Goal: Task Accomplishment & Management: Manage account settings

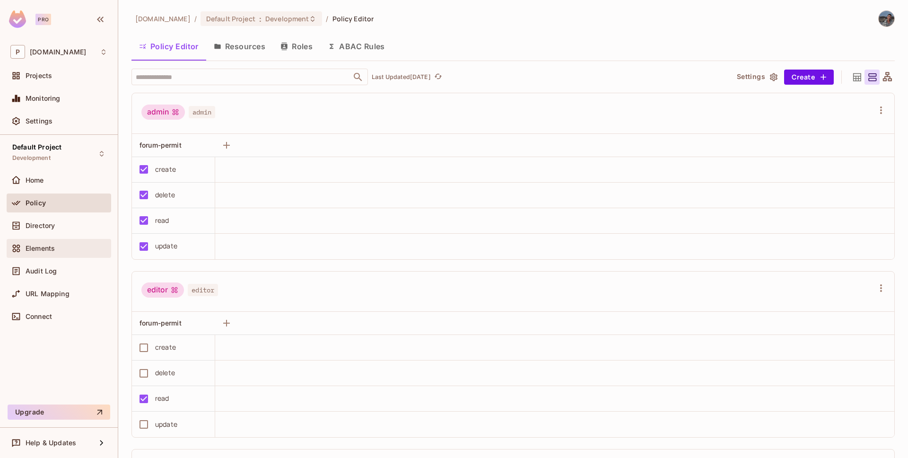
click at [54, 256] on div "Elements" at bounding box center [59, 248] width 105 height 19
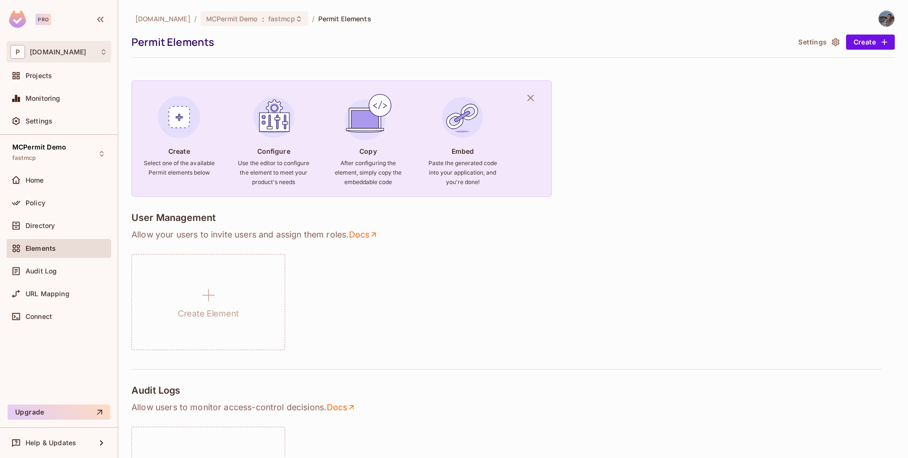
click at [66, 56] on div "P permit.io" at bounding box center [58, 52] width 97 height 14
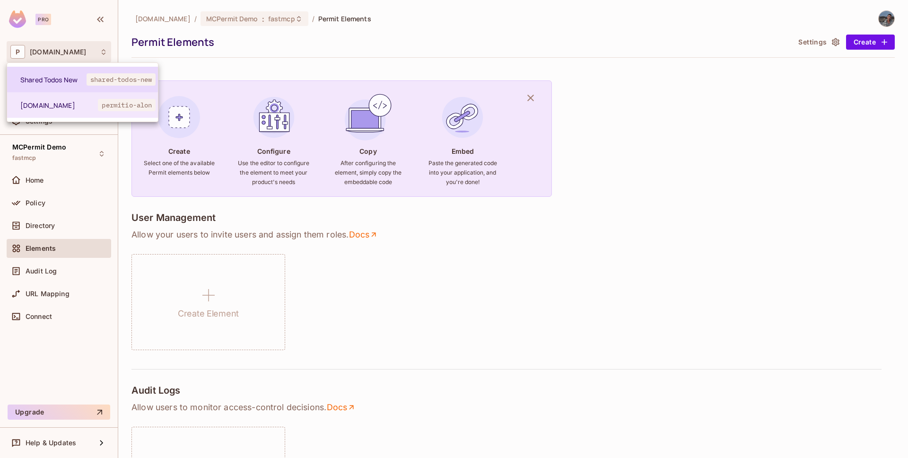
click at [66, 71] on li "Shared Todos New shared-todos-new" at bounding box center [82, 80] width 151 height 26
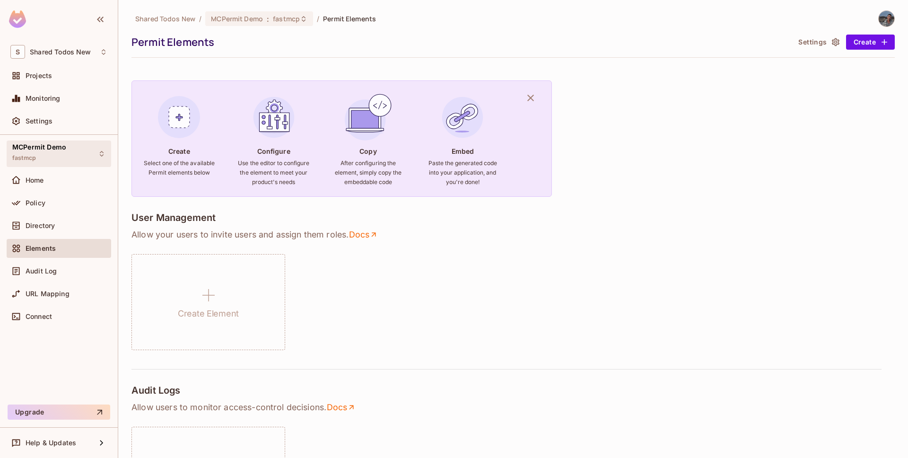
click at [63, 151] on div "MCPermit Demo fastmcp" at bounding box center [39, 153] width 54 height 20
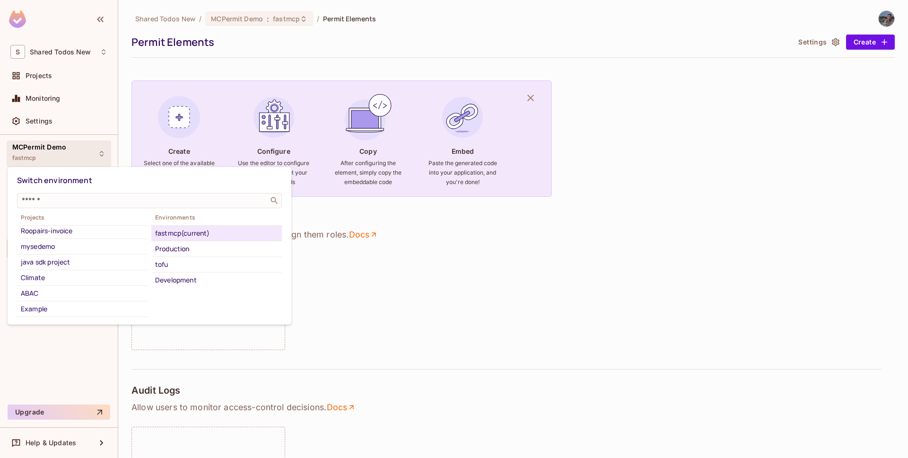
scroll to position [331, 0]
click at [60, 291] on div "ABAC" at bounding box center [82, 292] width 123 height 11
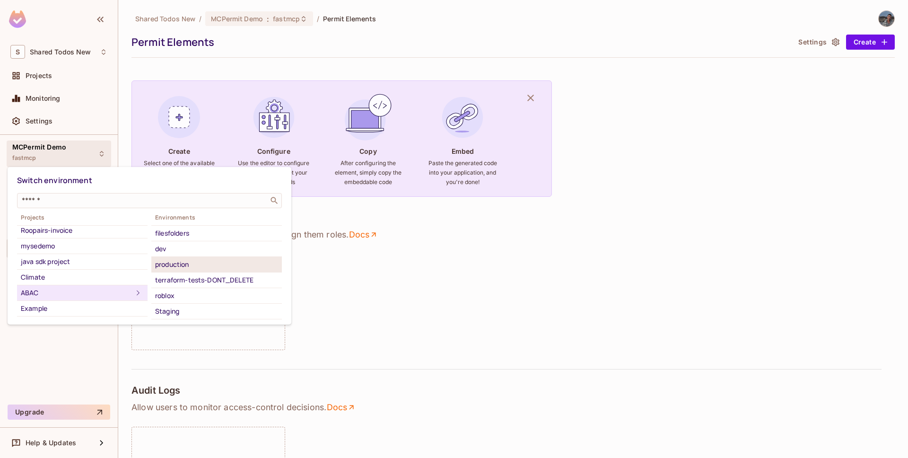
click at [177, 267] on div "production" at bounding box center [216, 264] width 123 height 11
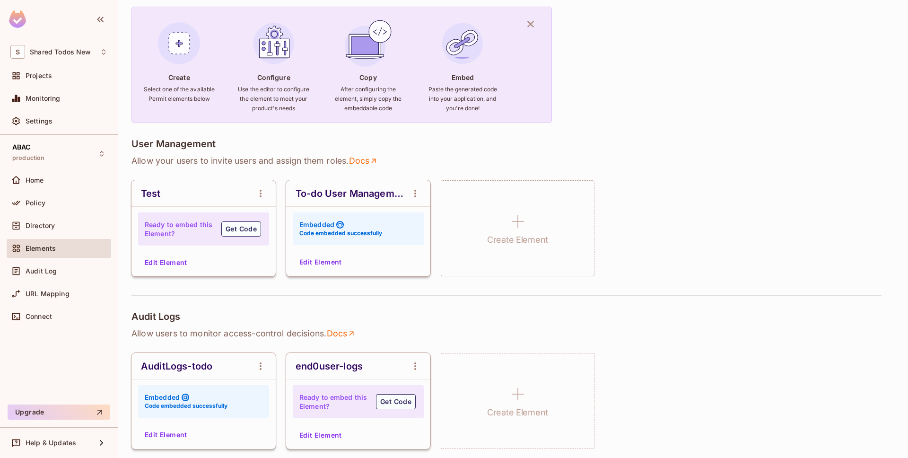
scroll to position [78, 0]
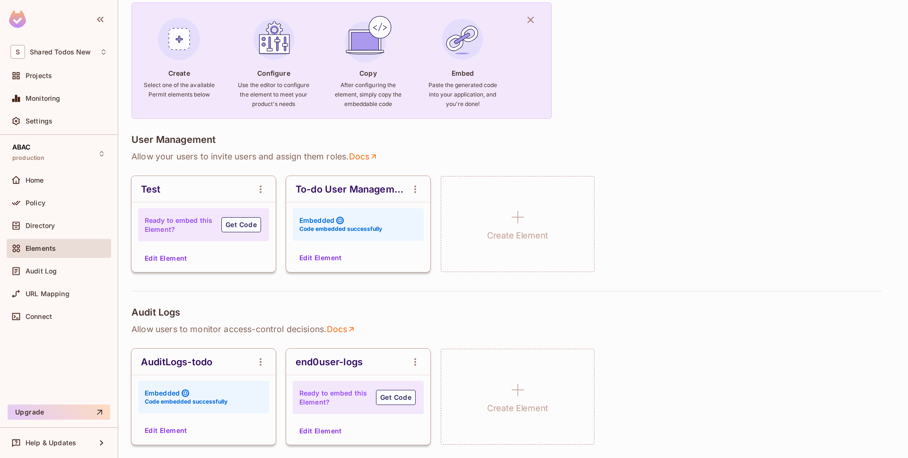
click at [314, 254] on button "Edit Element" at bounding box center [321, 257] width 50 height 15
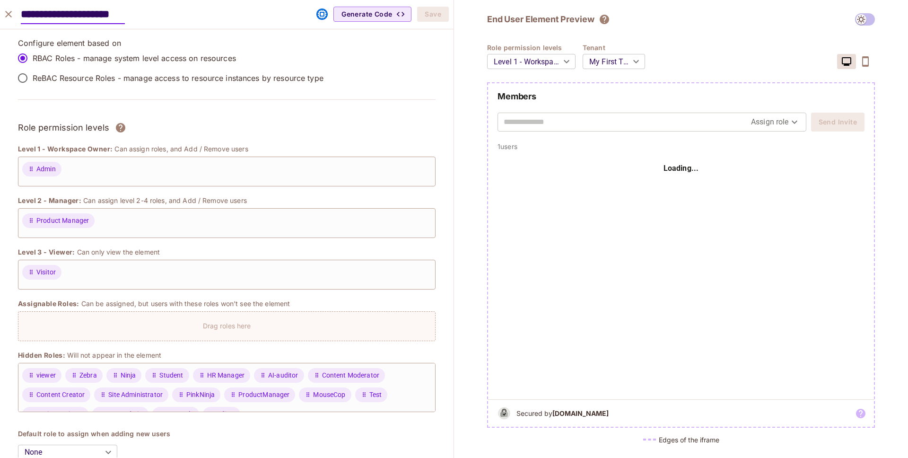
click at [864, 60] on icon "button" at bounding box center [865, 61] width 11 height 11
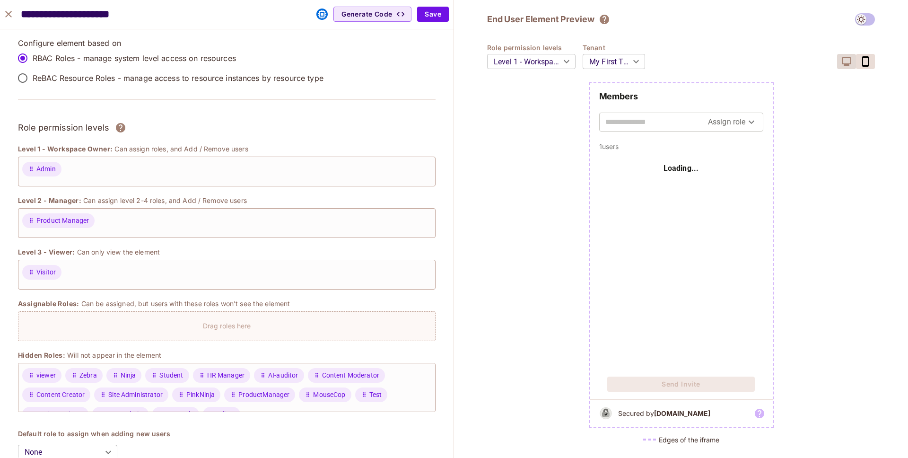
click at [846, 63] on icon "button" at bounding box center [846, 61] width 9 height 9
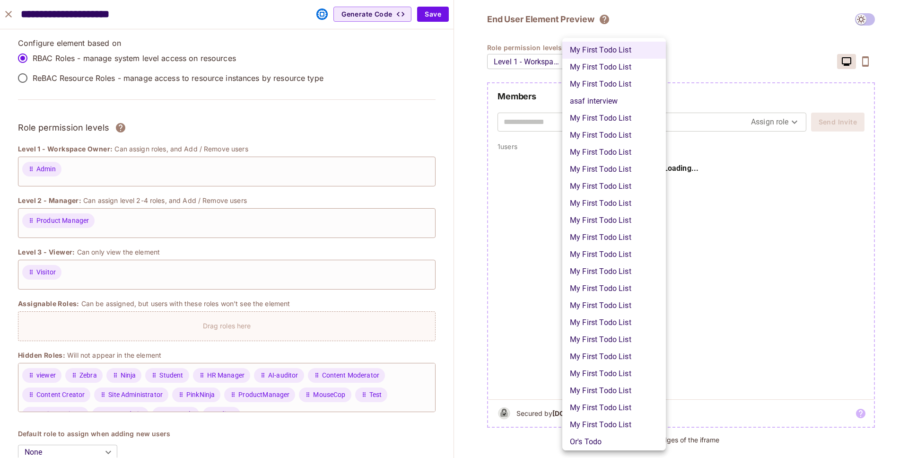
click at [602, 64] on body "S Shared Todos New Projects Monitoring Settings ABAC production Home Policy Dir…" at bounding box center [454, 229] width 908 height 458
click at [677, 49] on div at bounding box center [454, 229] width 908 height 458
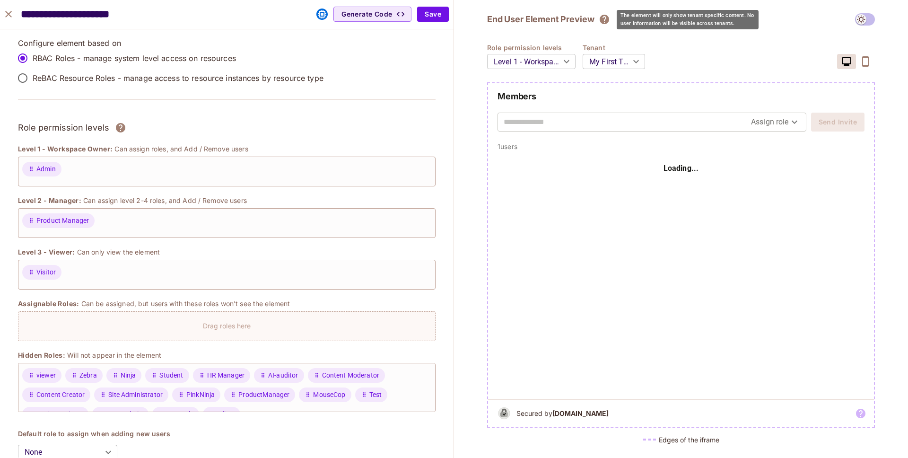
click at [606, 21] on icon "The element will only show tenant specific content. No user information will be…" at bounding box center [604, 19] width 9 height 9
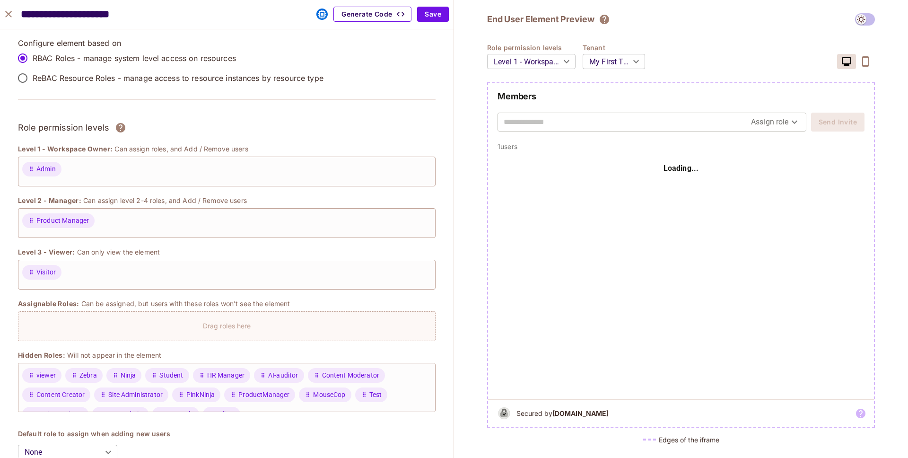
click at [353, 20] on button "Generate Code" at bounding box center [373, 14] width 78 height 15
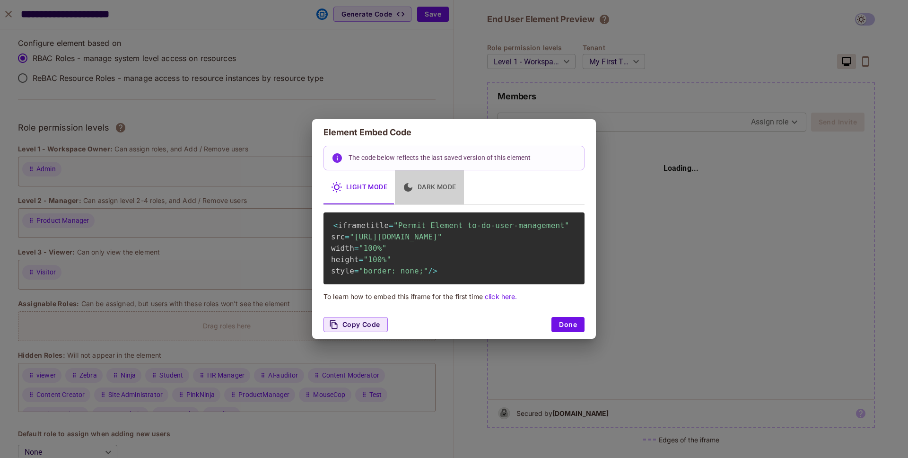
click at [423, 175] on button "Dark Mode" at bounding box center [429, 187] width 69 height 34
click at [374, 175] on button "Light Mode" at bounding box center [359, 187] width 71 height 34
click at [423, 176] on button "Dark Mode" at bounding box center [429, 187] width 69 height 34
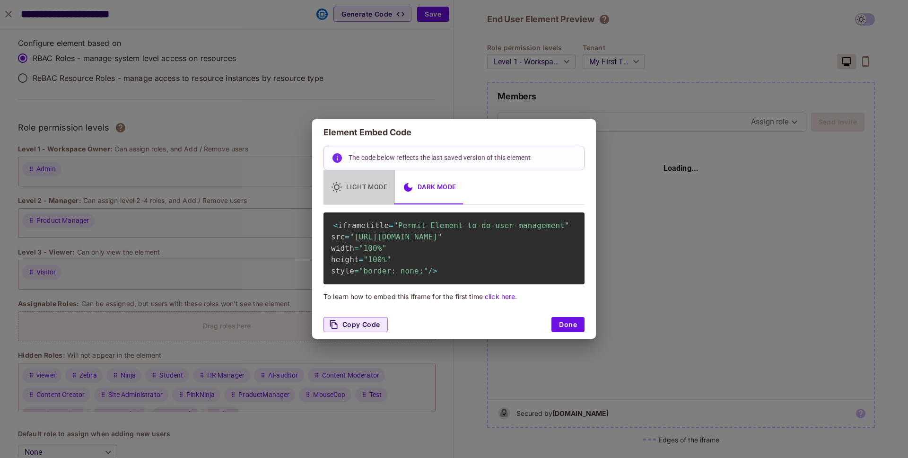
click at [368, 174] on button "Light Mode" at bounding box center [359, 187] width 71 height 34
click at [349, 84] on div "Element Embed Code The code below reflects the last saved version of this eleme…" at bounding box center [454, 229] width 908 height 458
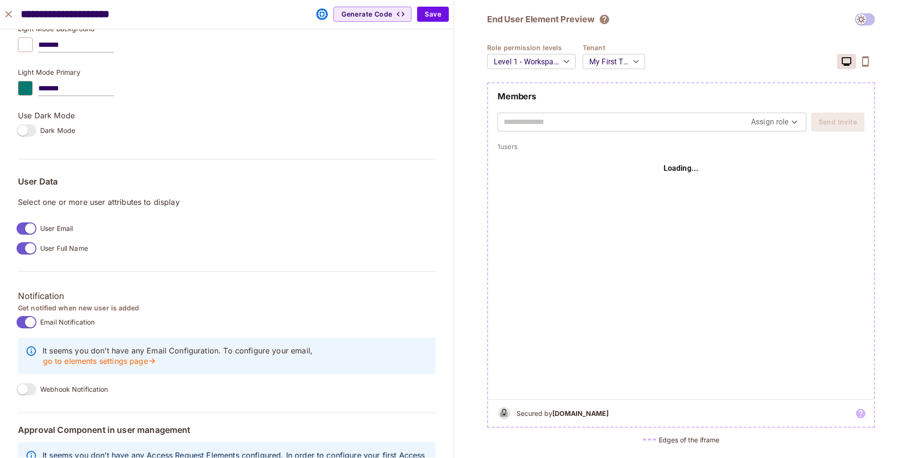
scroll to position [643, 0]
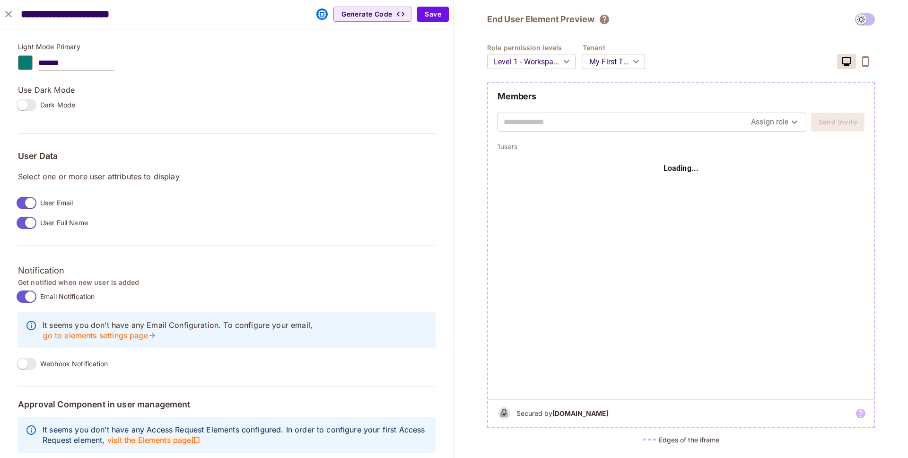
click at [190, 435] on span "visit the Elements page" at bounding box center [153, 440] width 93 height 10
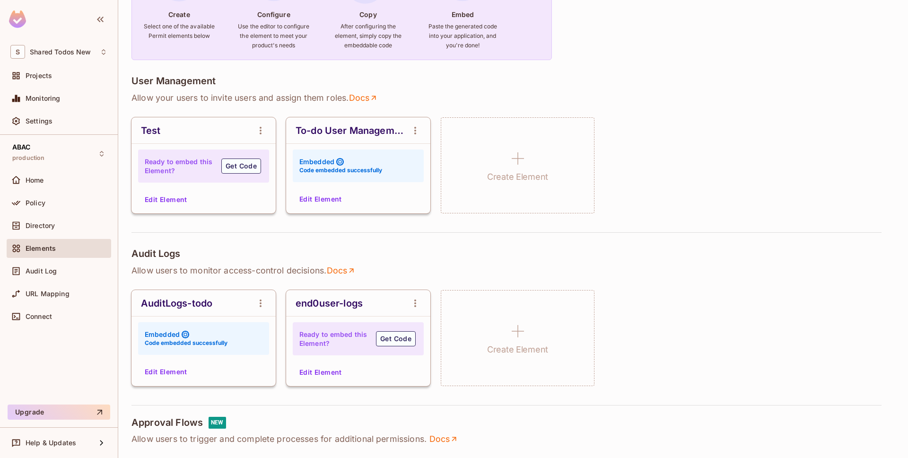
scroll to position [197, 0]
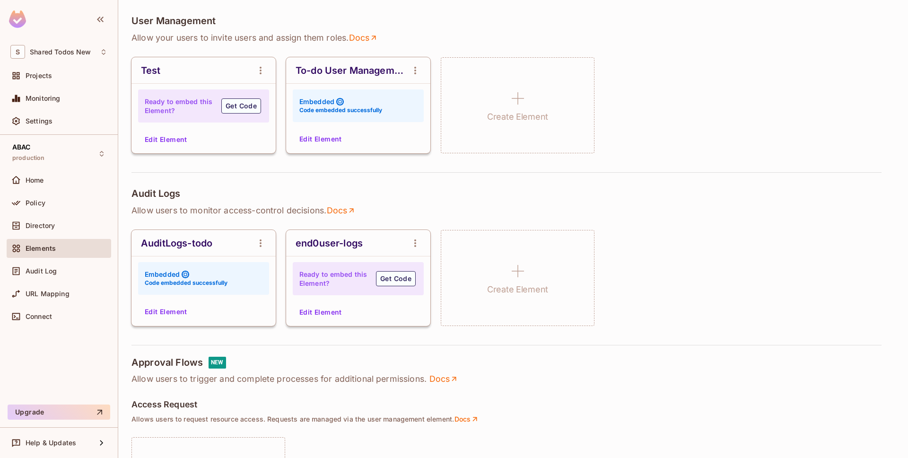
click at [173, 307] on button "Edit Element" at bounding box center [166, 311] width 50 height 15
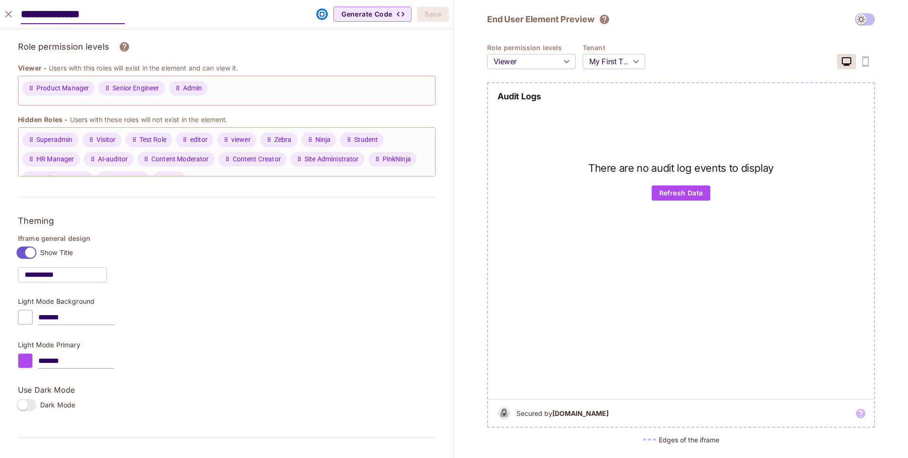
click at [544, 63] on body "S Shared Todos New Projects Monitoring Settings ABAC production Home Policy Dir…" at bounding box center [454, 229] width 908 height 458
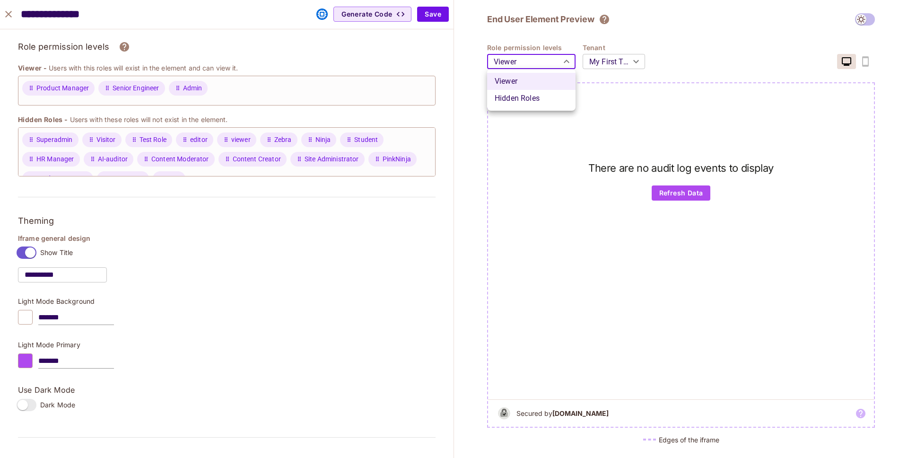
click at [544, 63] on div at bounding box center [454, 229] width 908 height 458
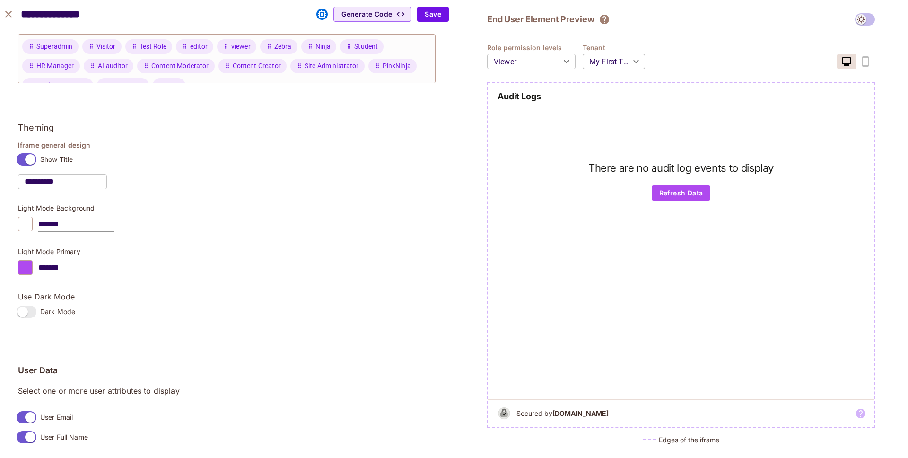
scroll to position [0, 0]
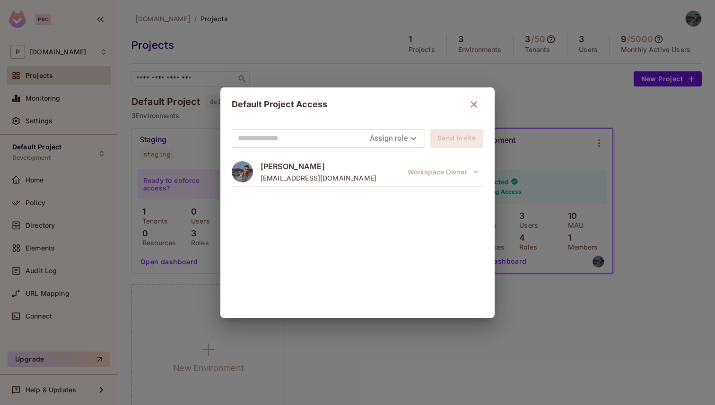
click at [460, 108] on div "Default Project Access" at bounding box center [358, 104] width 252 height 19
click at [473, 106] on icon "button" at bounding box center [473, 104] width 11 height 11
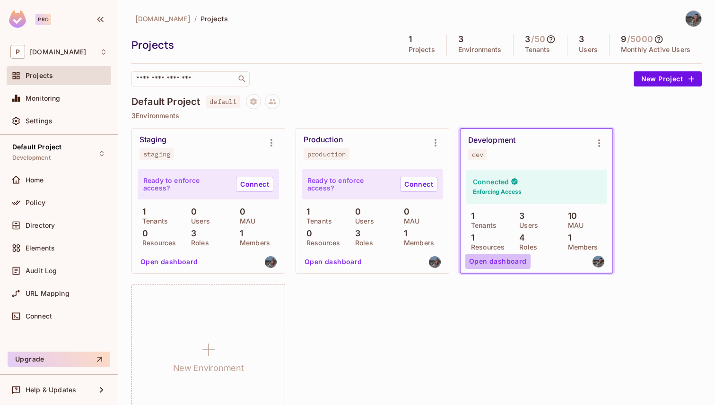
click at [502, 259] on button "Open dashboard" at bounding box center [498, 261] width 65 height 15
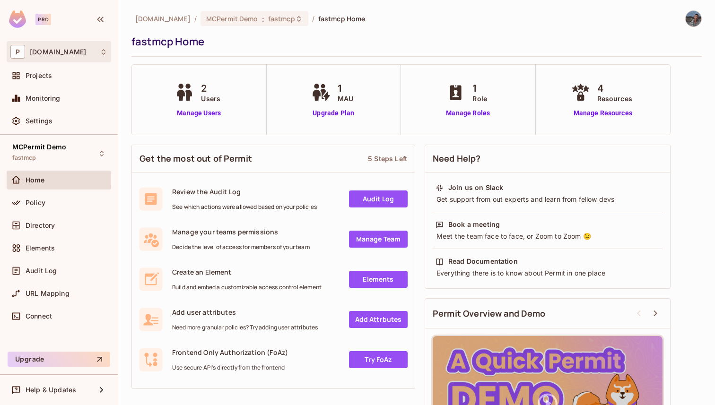
click at [82, 45] on div "P permit.io" at bounding box center [58, 52] width 97 height 14
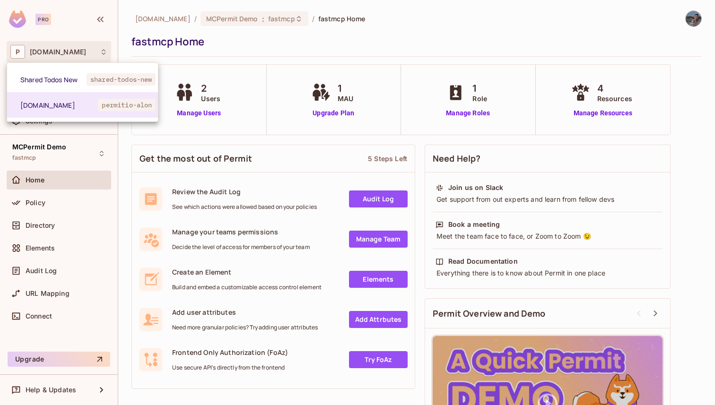
click at [82, 44] on div at bounding box center [357, 202] width 715 height 405
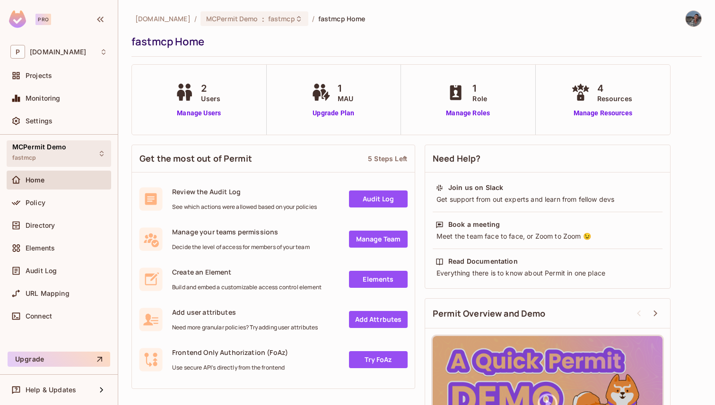
click at [74, 150] on div "MCPermit Demo fastmcp" at bounding box center [59, 154] width 105 height 26
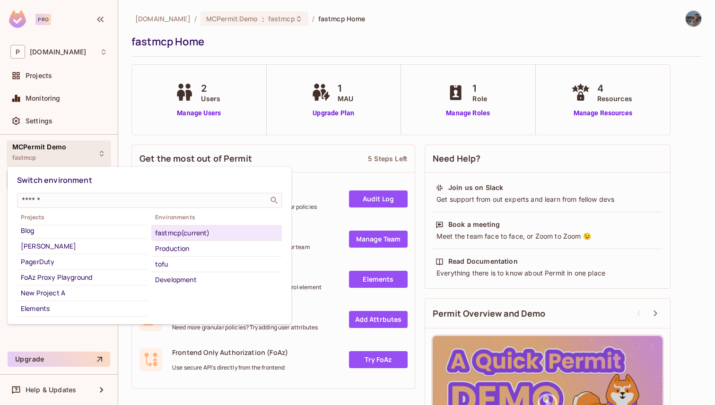
scroll to position [530, 0]
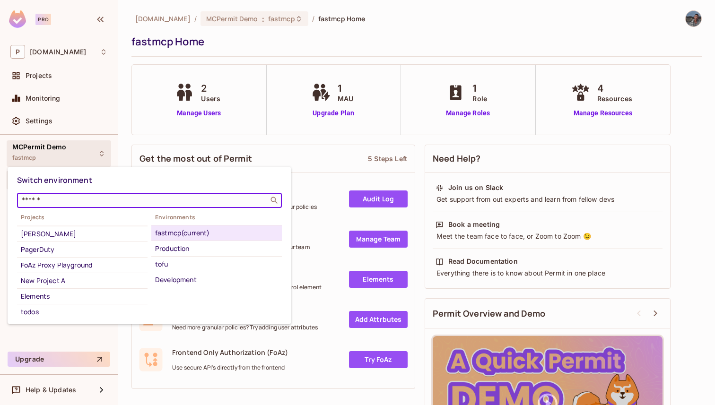
click at [77, 203] on input "text" at bounding box center [143, 200] width 246 height 9
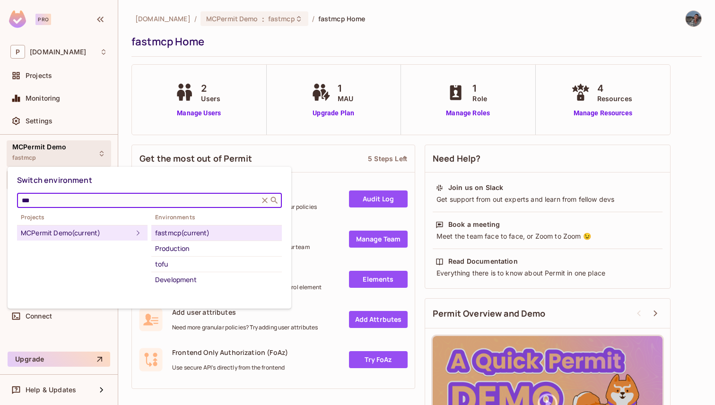
type input "***"
click at [77, 56] on div at bounding box center [357, 202] width 715 height 405
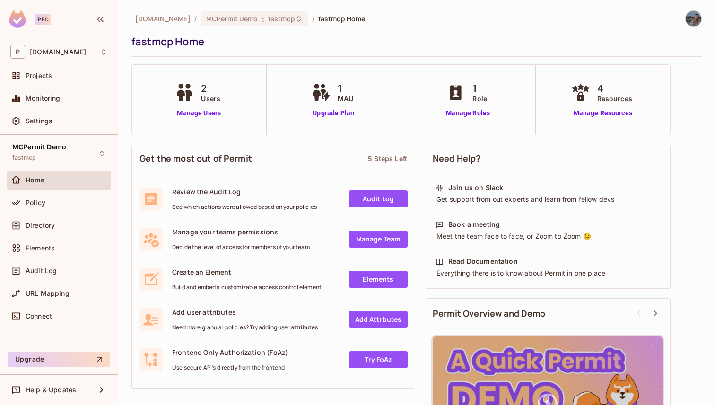
click at [77, 56] on div "P permit.io" at bounding box center [58, 52] width 97 height 14
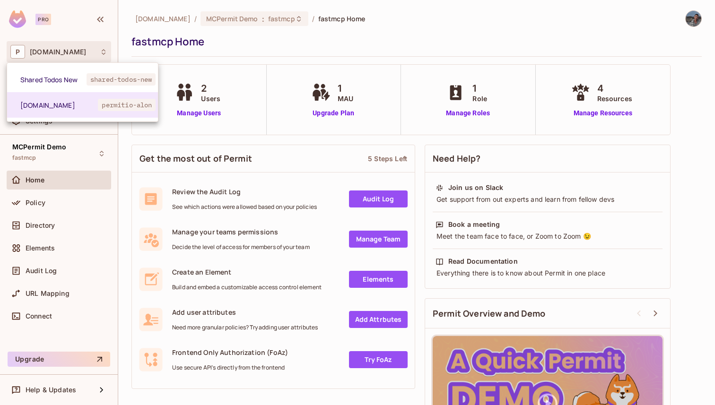
click at [83, 54] on div at bounding box center [357, 202] width 715 height 405
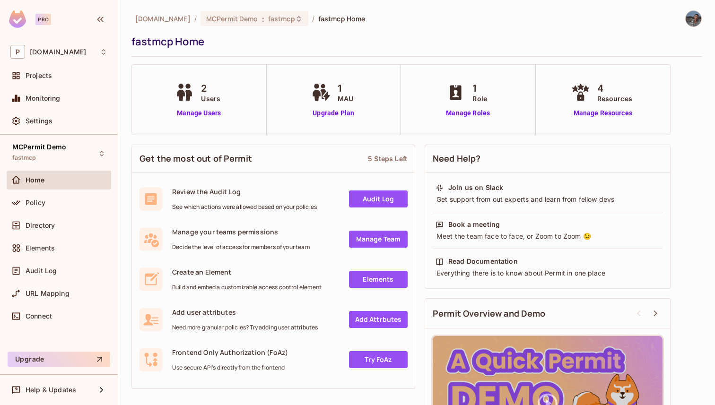
click at [204, 26] on div "permit.io / MCPermit Demo : fastmcp / fastmcp Home" at bounding box center [249, 18] width 234 height 17
click at [204, 24] on div "MCPermit Demo : fastmcp" at bounding box center [255, 18] width 108 height 15
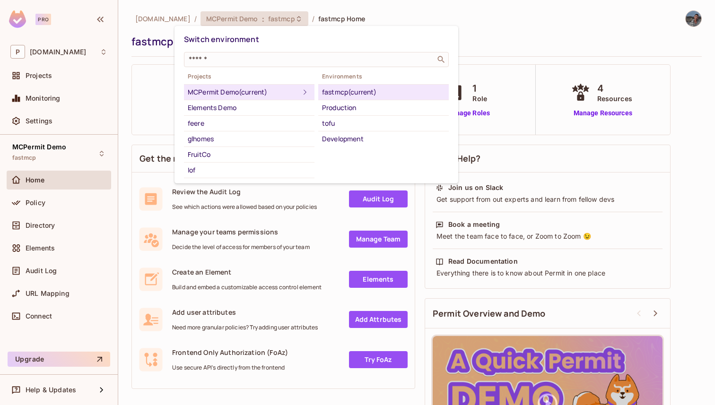
click at [45, 49] on div at bounding box center [357, 202] width 715 height 405
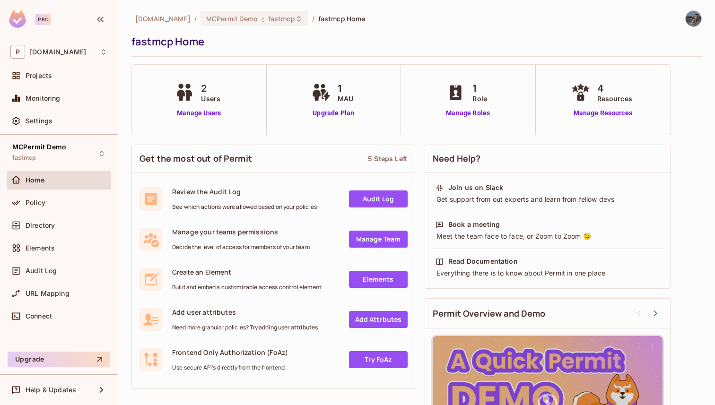
click at [45, 49] on div "Switch environment ​ Projects MCPermit Demo (current) Elements Demo feere glhom…" at bounding box center [357, 202] width 715 height 405
click at [45, 49] on span "[DOMAIN_NAME]" at bounding box center [58, 52] width 56 height 8
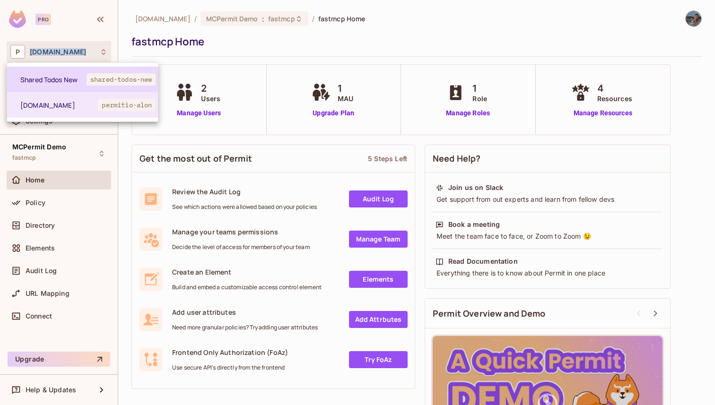
click at [62, 72] on li "Shared Todos New shared-todos-new" at bounding box center [82, 80] width 151 height 26
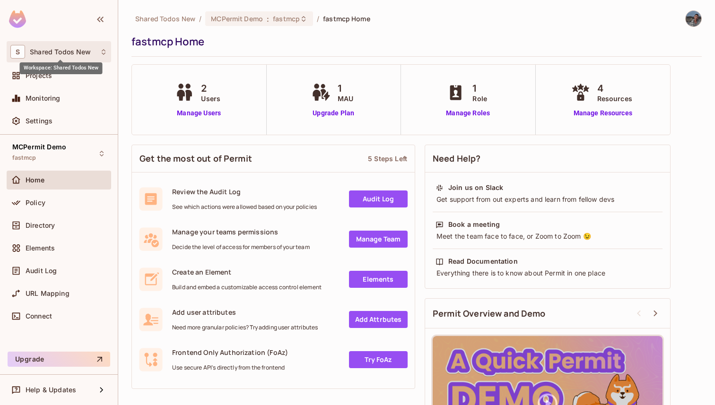
click at [67, 49] on span "Shared Todos New" at bounding box center [60, 52] width 61 height 8
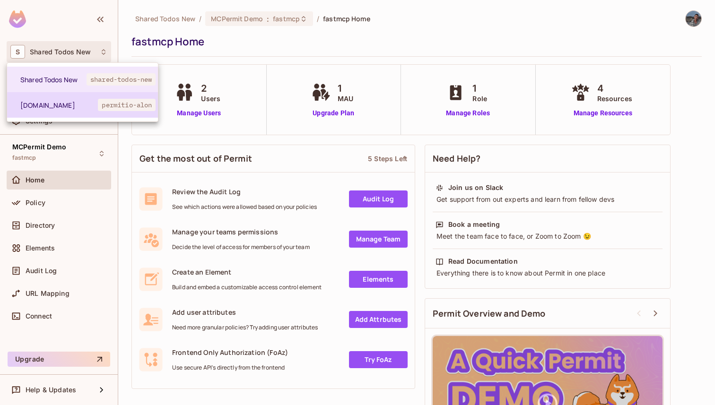
click at [74, 101] on span "[DOMAIN_NAME]" at bounding box center [59, 105] width 78 height 9
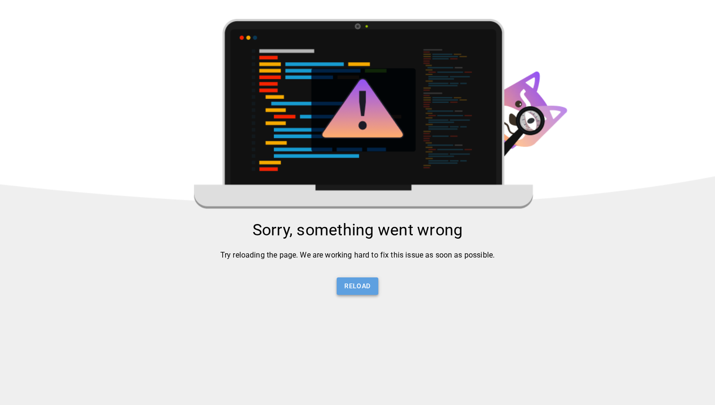
click at [346, 291] on button "Reload" at bounding box center [357, 287] width 41 height 18
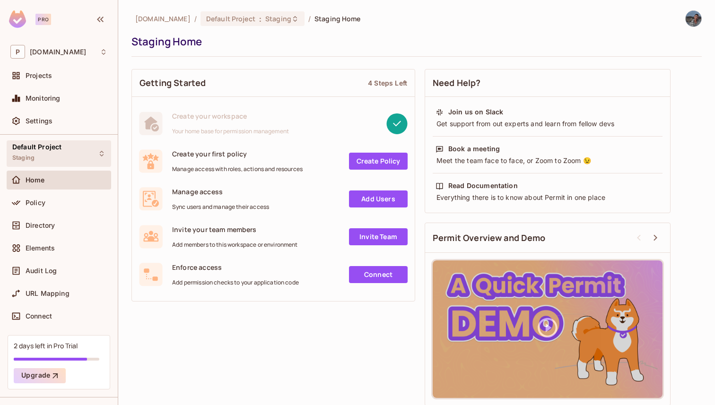
click at [73, 157] on div "Default Project Staging" at bounding box center [59, 154] width 105 height 26
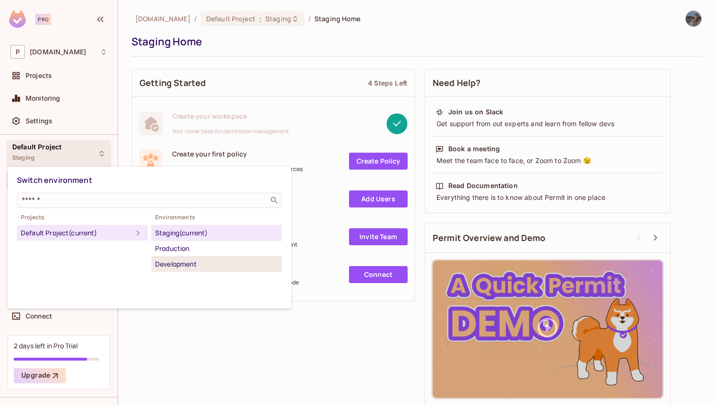
click at [208, 268] on div "Development" at bounding box center [216, 264] width 123 height 11
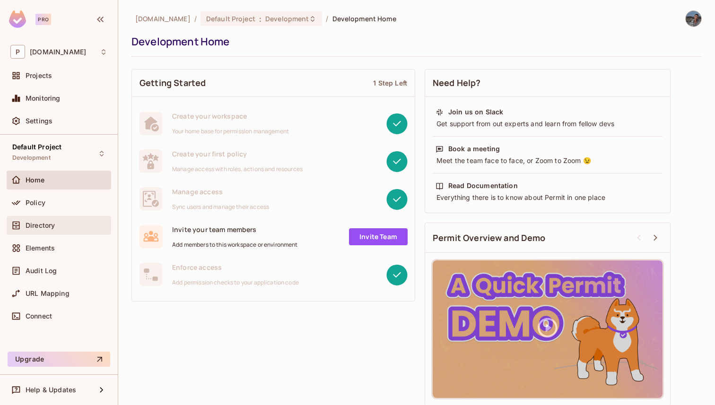
click at [72, 226] on div "Directory" at bounding box center [67, 226] width 82 height 8
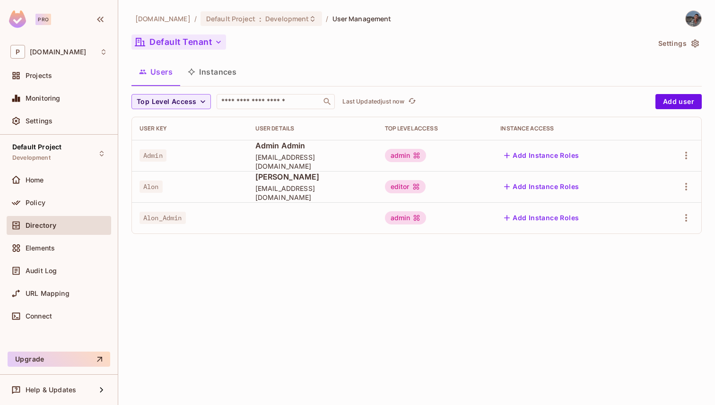
click at [186, 47] on button "Default Tenant" at bounding box center [179, 42] width 95 height 15
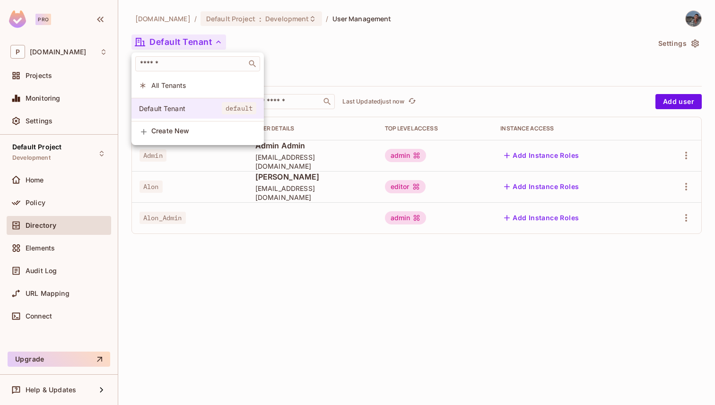
click at [199, 113] on span "Default Tenant" at bounding box center [180, 108] width 83 height 9
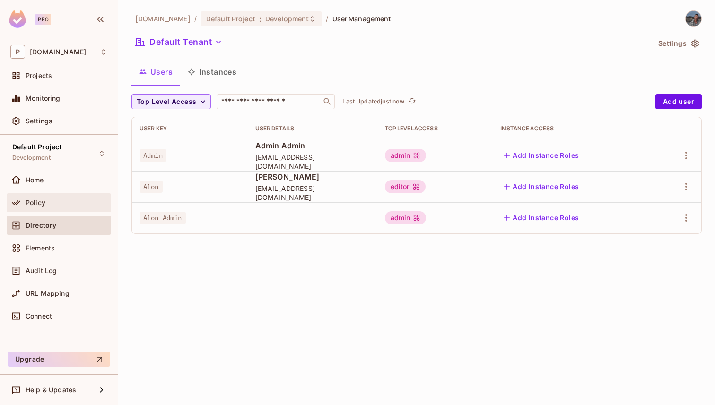
click at [62, 194] on div "Policy" at bounding box center [59, 203] width 105 height 19
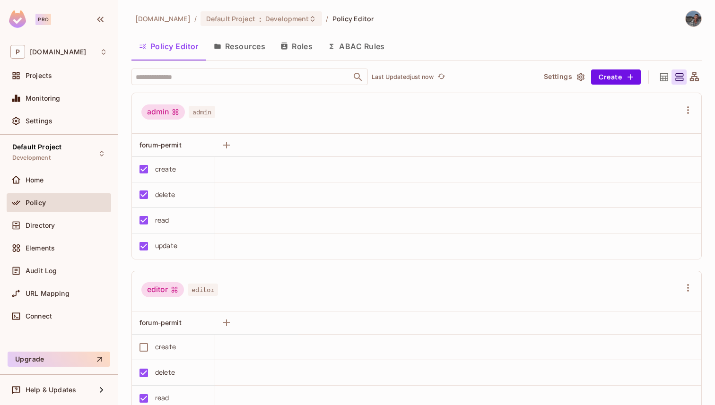
click at [217, 54] on button "Resources" at bounding box center [239, 47] width 67 height 24
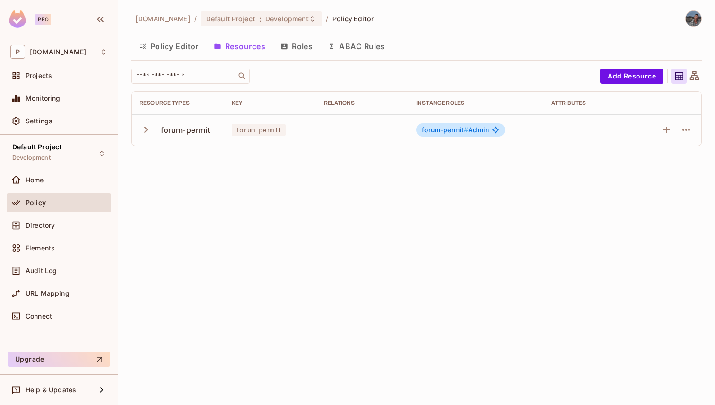
click at [147, 116] on td "forum-permit" at bounding box center [178, 130] width 92 height 31
click at [147, 130] on icon "button" at bounding box center [146, 130] width 4 height 6
click at [172, 52] on button "Policy Editor" at bounding box center [169, 47] width 75 height 24
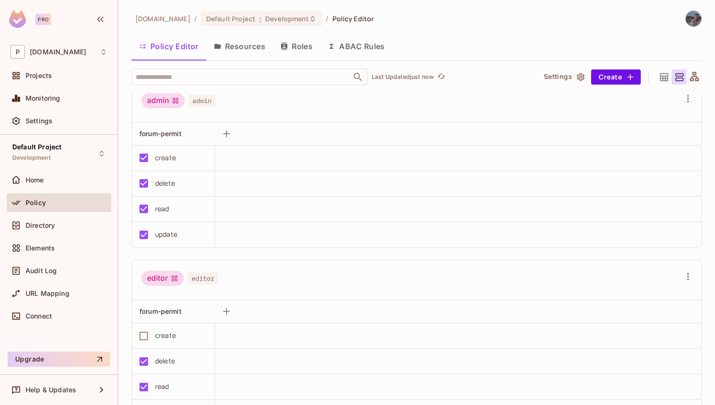
scroll to position [13, 0]
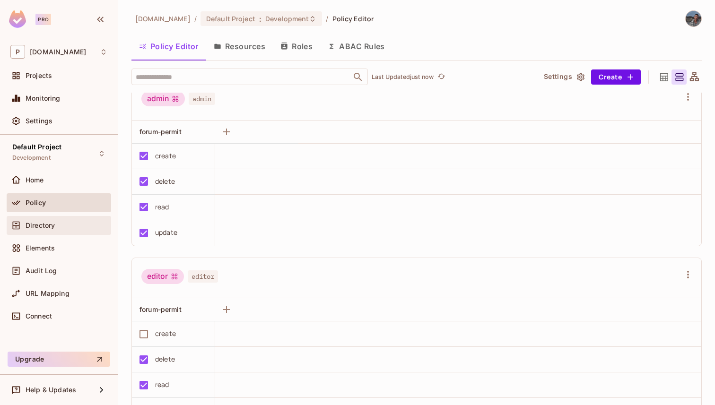
click at [74, 234] on div "Directory" at bounding box center [59, 225] width 105 height 19
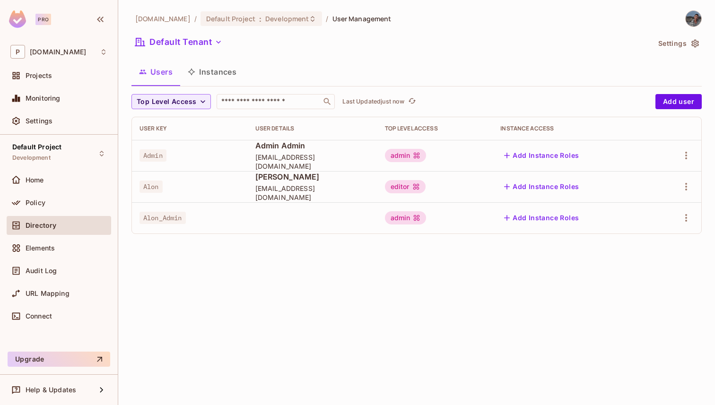
click at [400, 186] on div "editor" at bounding box center [405, 186] width 41 height 13
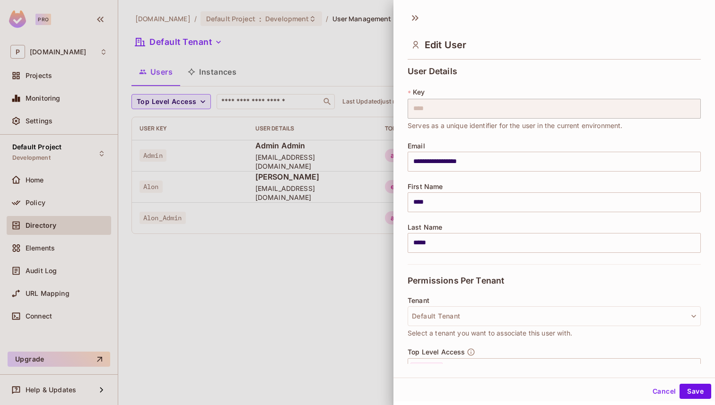
click at [345, 266] on div at bounding box center [357, 202] width 715 height 405
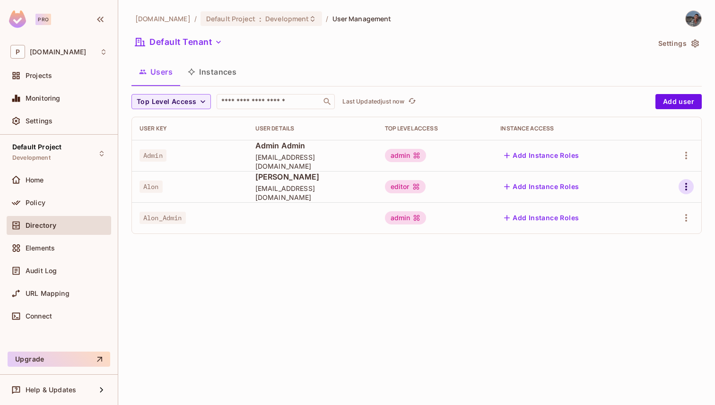
click at [683, 189] on icon "button" at bounding box center [686, 186] width 11 height 11
click at [641, 217] on li "Edit" at bounding box center [646, 208] width 84 height 21
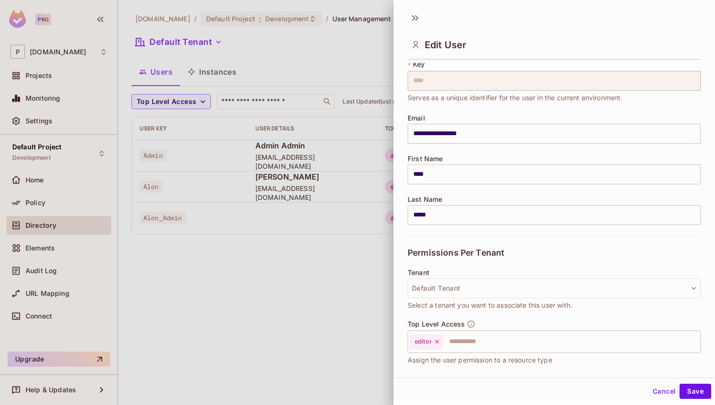
scroll to position [98, 0]
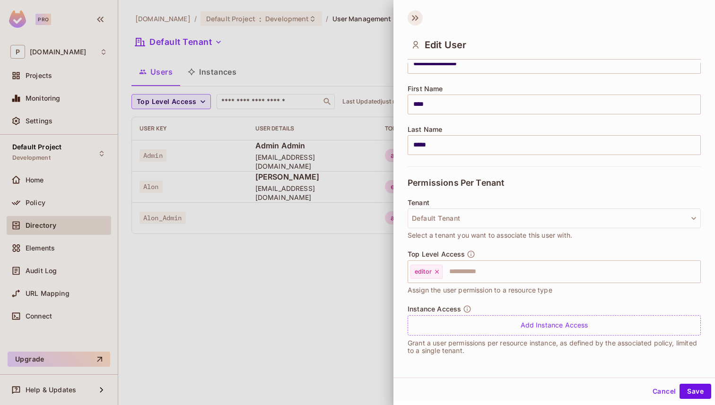
click at [421, 16] on icon at bounding box center [415, 17] width 15 height 15
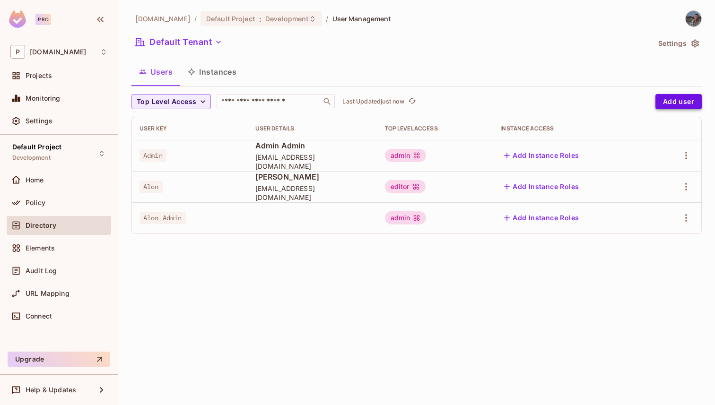
click at [671, 106] on button "Add user" at bounding box center [679, 101] width 46 height 15
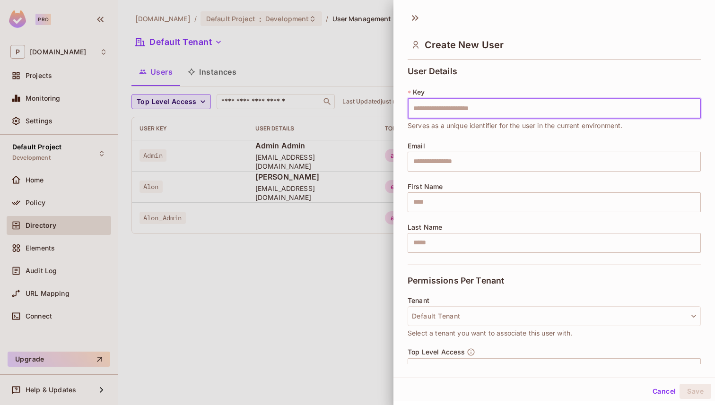
click at [527, 116] on input "text" at bounding box center [554, 109] width 293 height 20
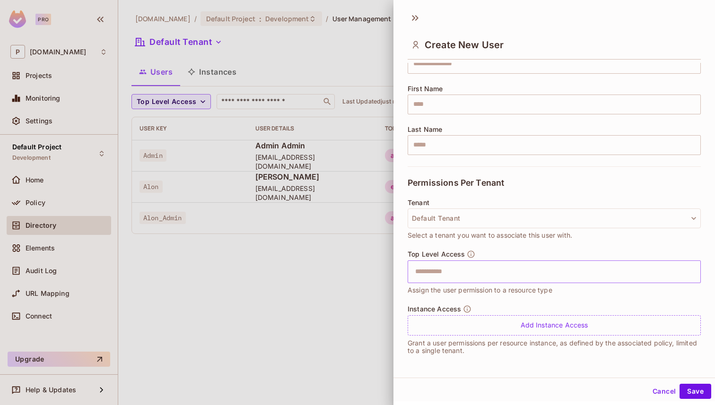
type input "**********"
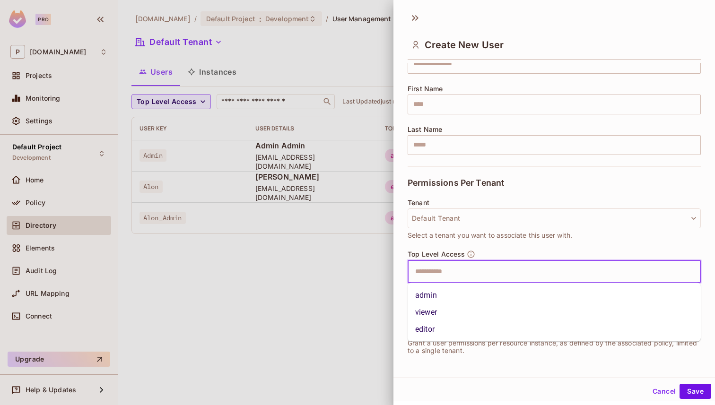
click at [454, 278] on input "text" at bounding box center [546, 272] width 273 height 19
click at [450, 310] on li "viewer" at bounding box center [554, 312] width 293 height 17
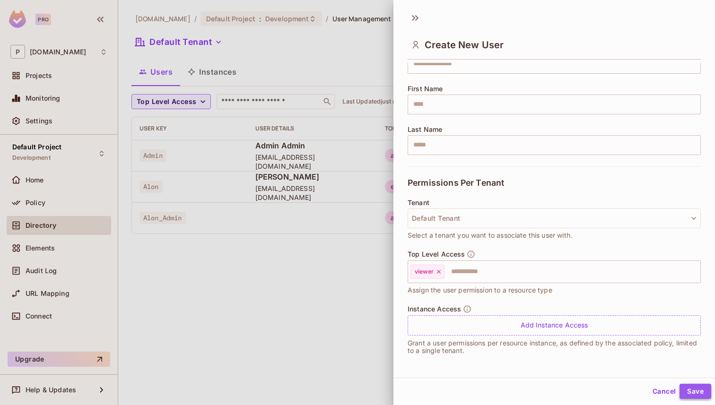
click at [698, 386] on button "Save" at bounding box center [696, 391] width 32 height 15
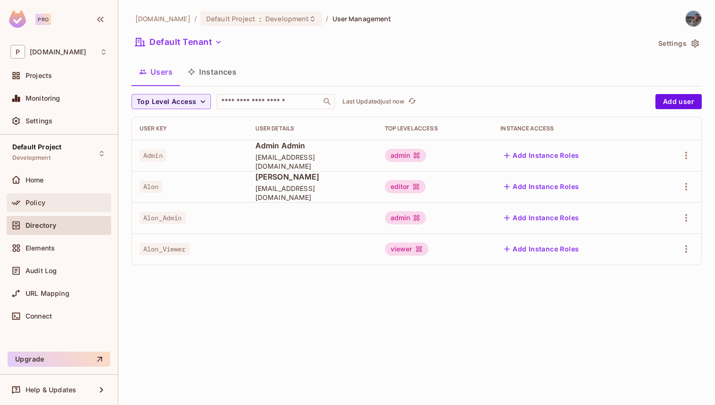
click at [77, 204] on div "Policy" at bounding box center [67, 203] width 82 height 8
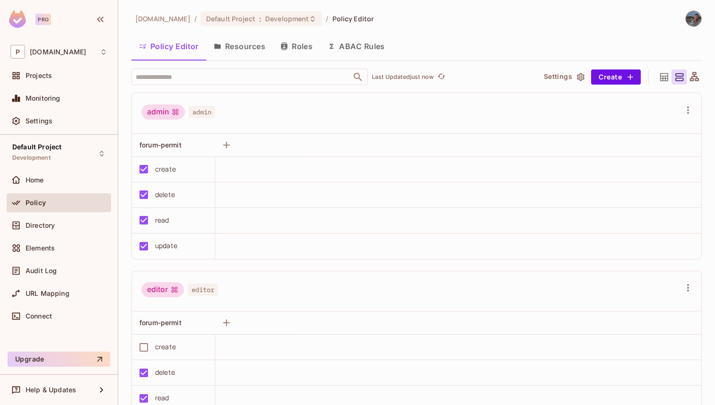
scroll to position [412, 0]
